Goal: Navigation & Orientation: Find specific page/section

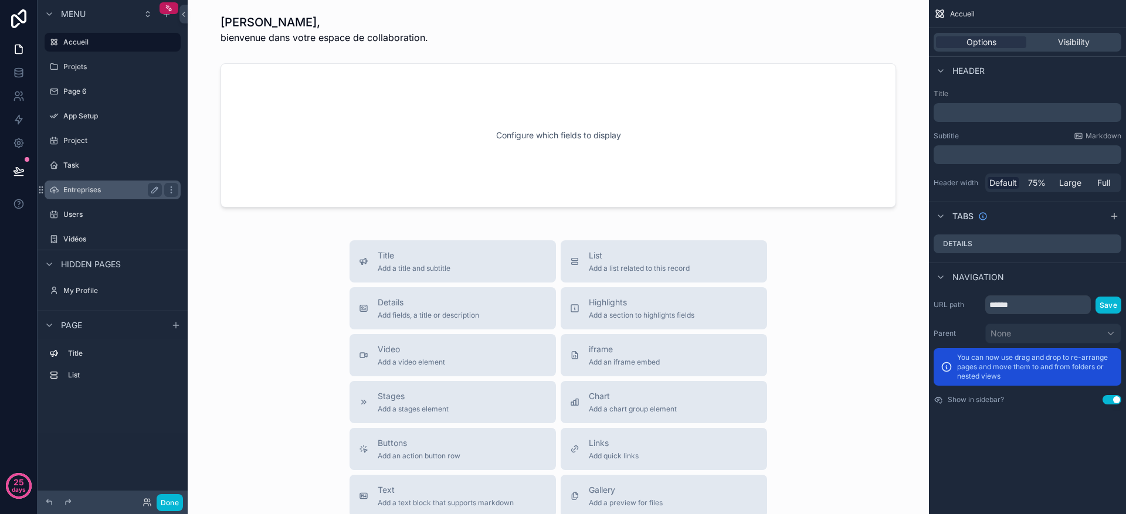
click at [76, 190] on label "Entreprises" at bounding box center [110, 189] width 94 height 9
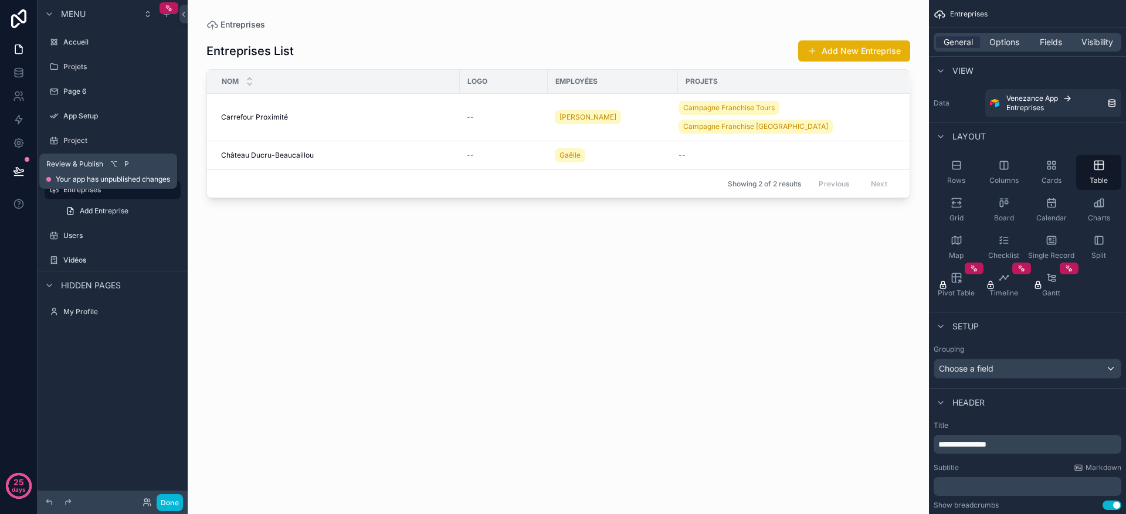
click at [66, 155] on div "Review & Publish ⌥ P Your app has unpublished changes" at bounding box center [108, 171] width 138 height 35
click at [90, 151] on div "scrollable content" at bounding box center [113, 152] width 150 height 2
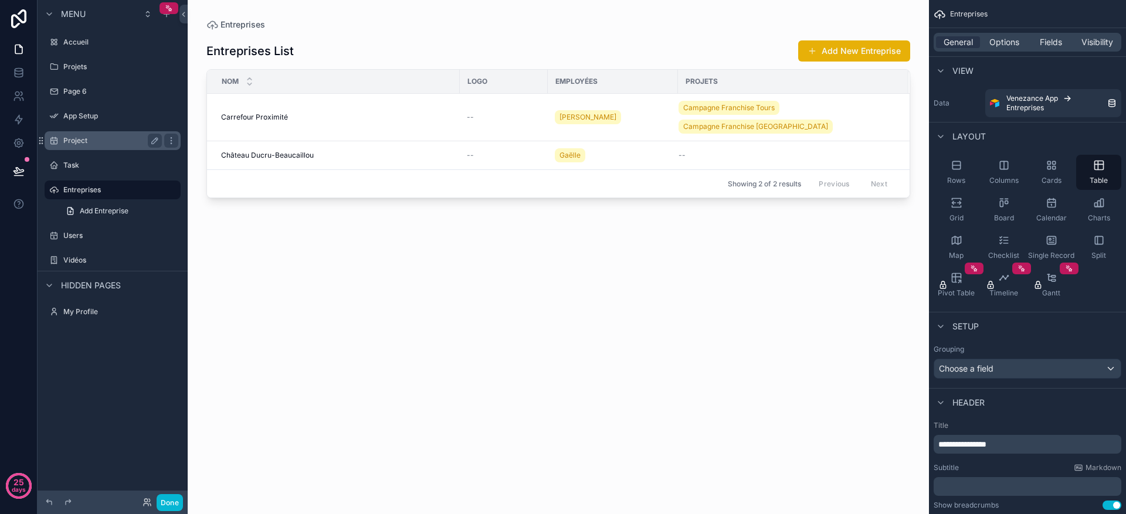
click at [90, 137] on label "Project" at bounding box center [110, 140] width 94 height 9
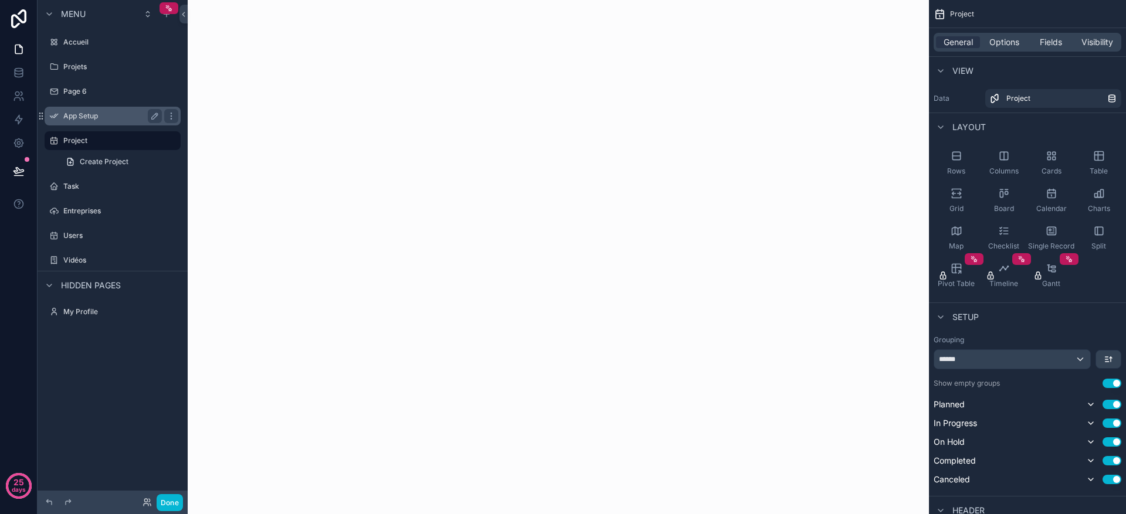
click at [97, 115] on label "App Setup" at bounding box center [110, 115] width 94 height 9
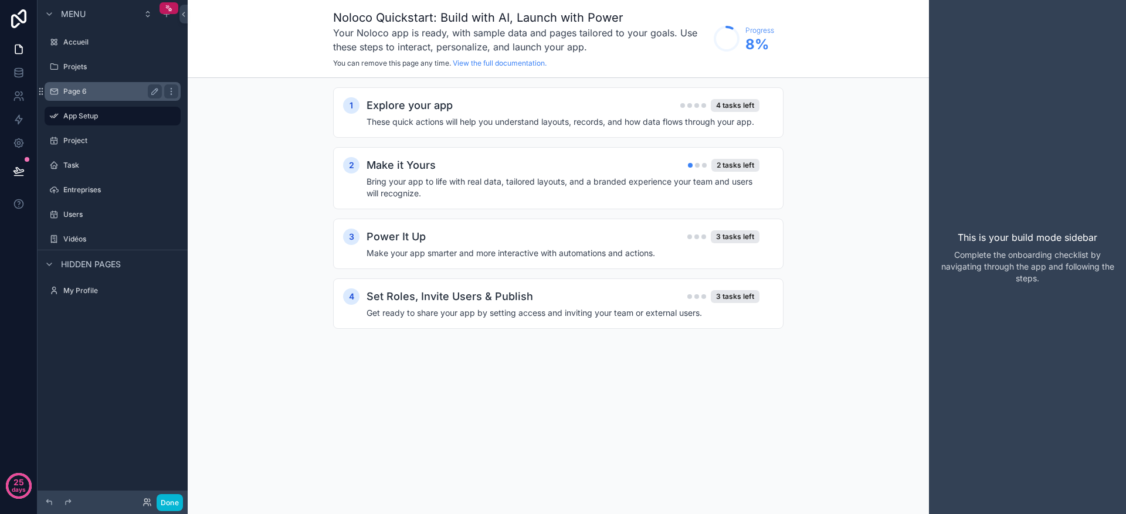
click at [98, 83] on div "Page 6" at bounding box center [112, 91] width 131 height 19
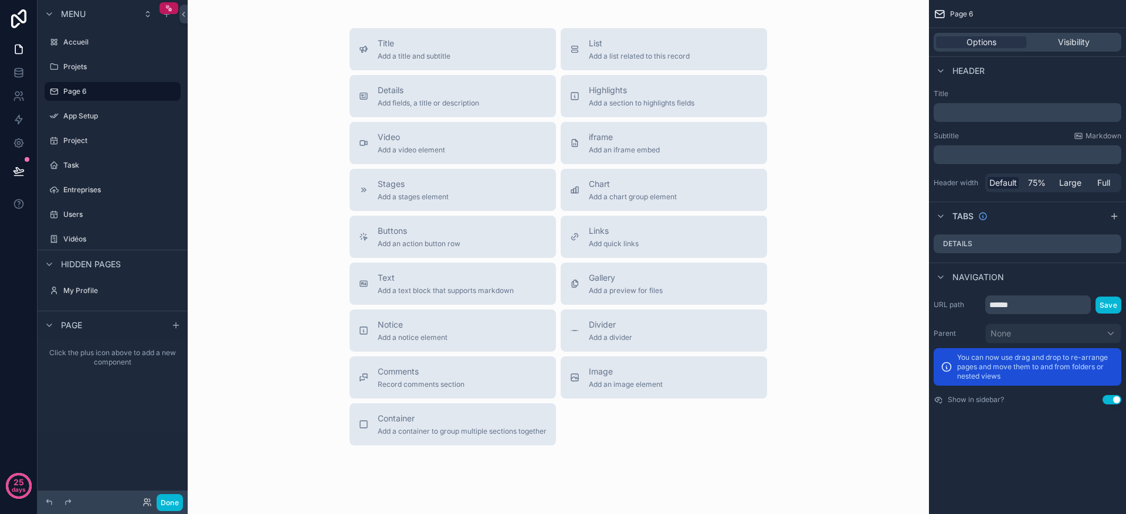
click at [102, 52] on div "Accueil" at bounding box center [113, 42] width 150 height 21
click at [103, 38] on label "Accueil" at bounding box center [110, 42] width 94 height 9
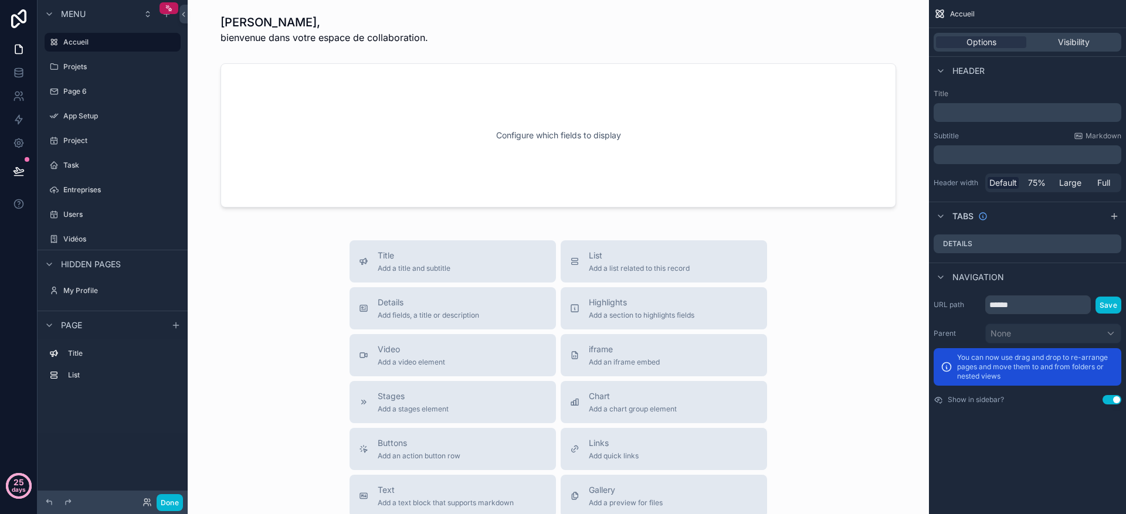
click at [18, 487] on p "days" at bounding box center [19, 489] width 14 height 16
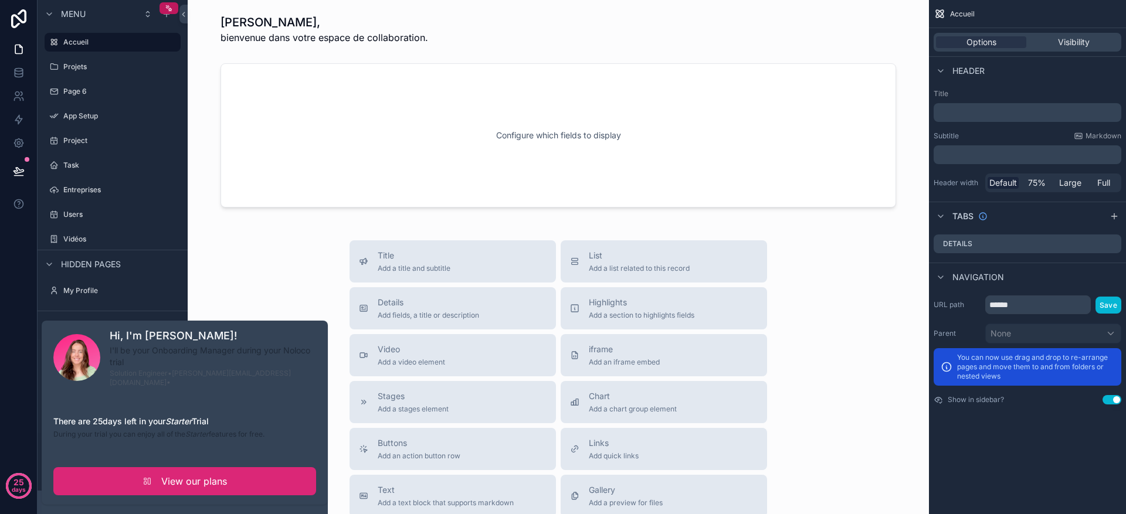
click at [189, 474] on span "View our plans" at bounding box center [194, 481] width 66 height 14
